Goal: Task Accomplishment & Management: Use online tool/utility

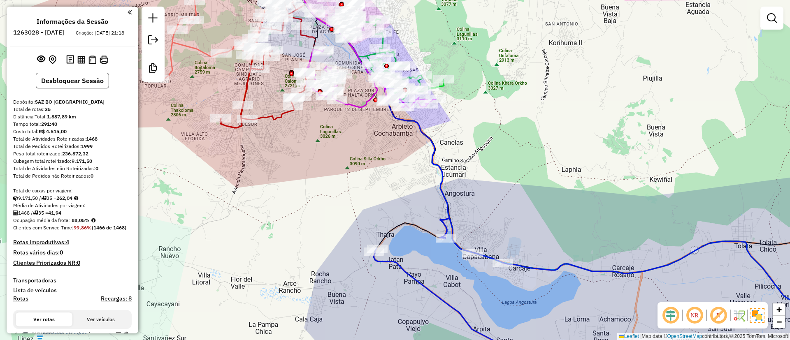
scroll to position [1453, 0]
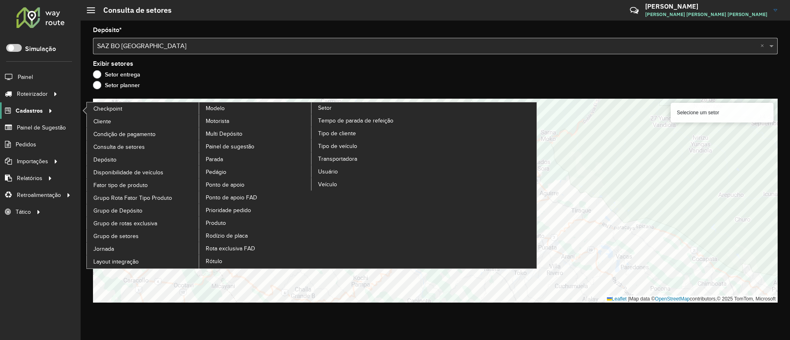
click at [41, 110] on span "Cadastros" at bounding box center [29, 111] width 27 height 9
click at [125, 119] on link "Cliente" at bounding box center [143, 121] width 113 height 12
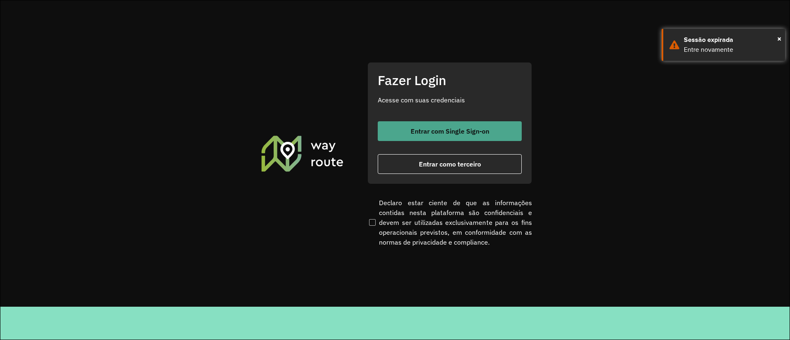
click at [411, 129] on span "Entrar com Single Sign-on" at bounding box center [450, 131] width 79 height 7
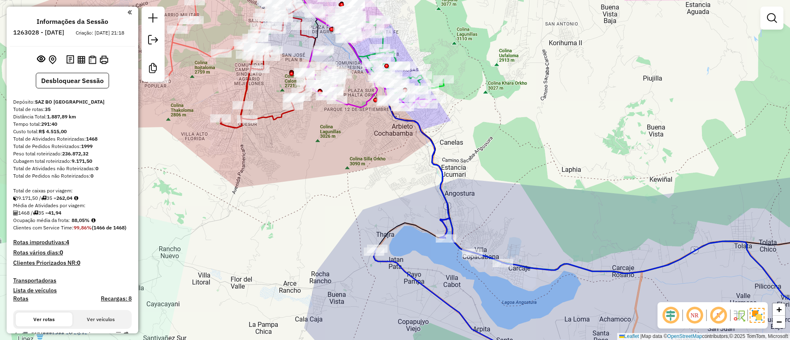
scroll to position [1453, 0]
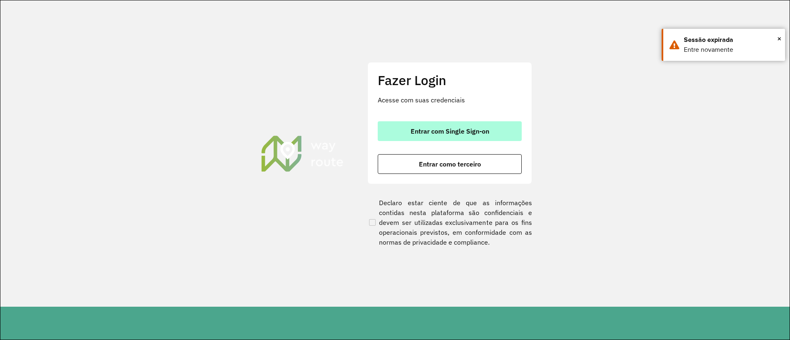
click at [423, 132] on span "Entrar com Single Sign-on" at bounding box center [450, 131] width 79 height 7
